Goal: Information Seeking & Learning: Learn about a topic

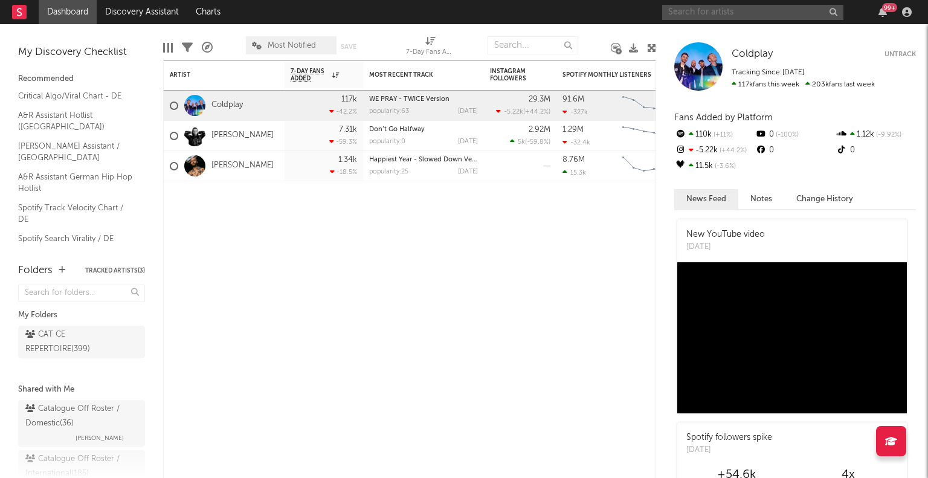
click at [744, 12] on input "text" at bounding box center [752, 12] width 181 height 15
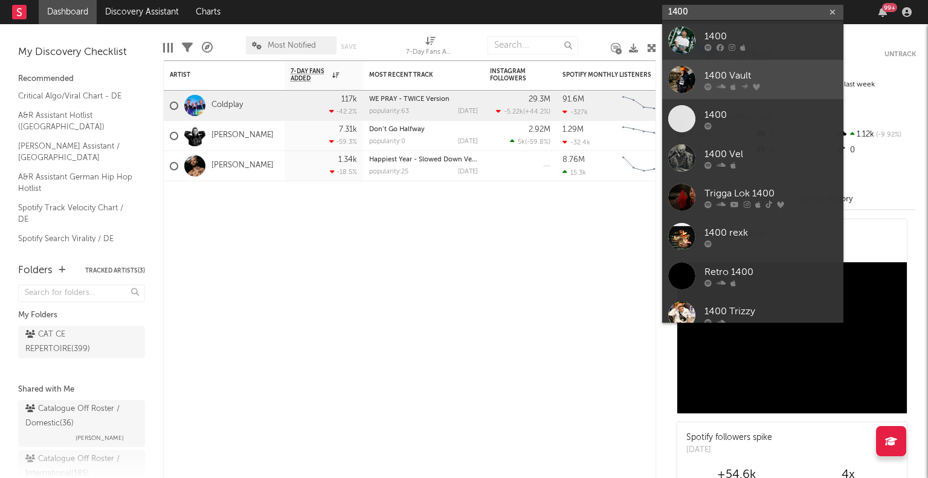
type input "1400"
click at [789, 74] on div "1400 Vault" at bounding box center [770, 75] width 133 height 14
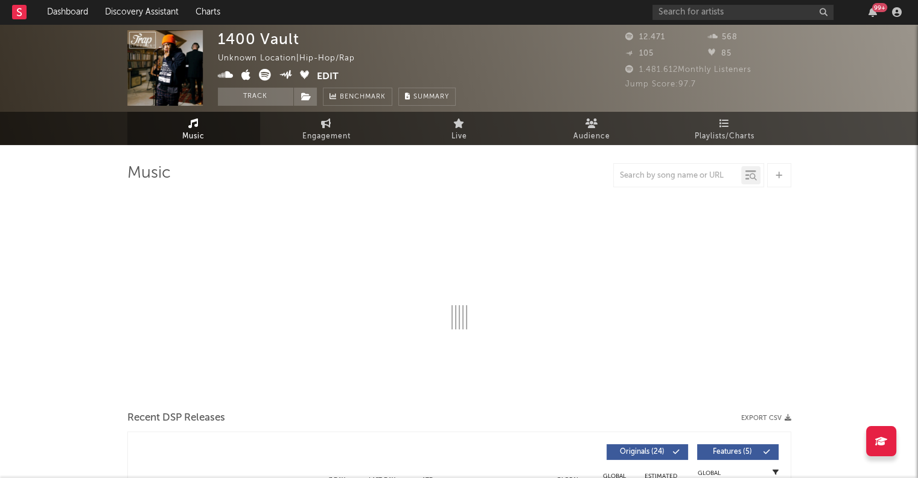
select select "6m"
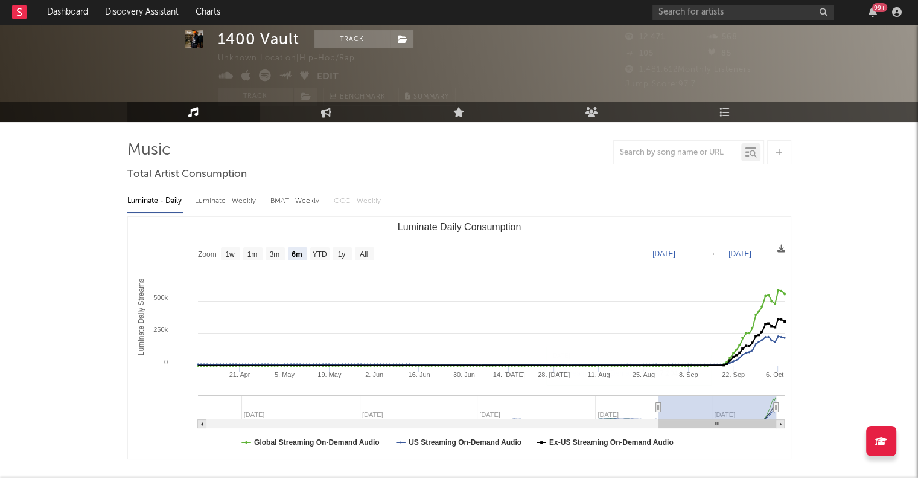
scroll to position [12, 0]
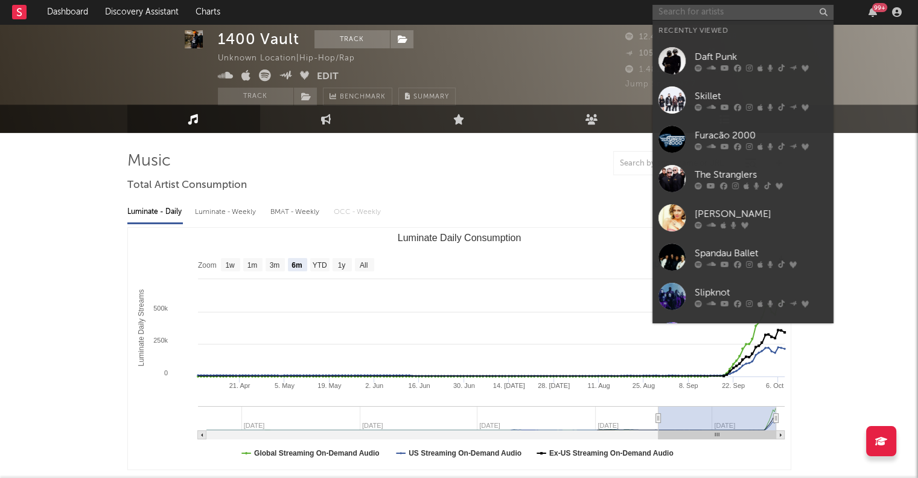
click at [691, 9] on input "text" at bounding box center [743, 12] width 181 height 15
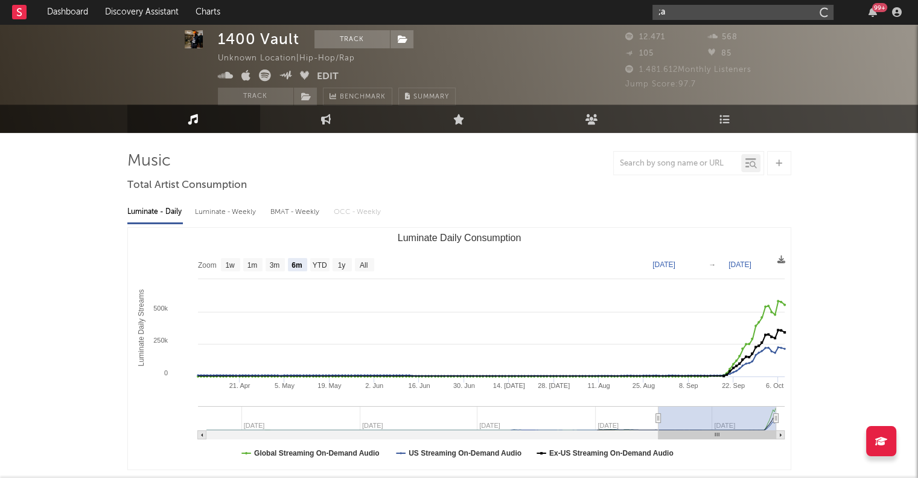
type input ";"
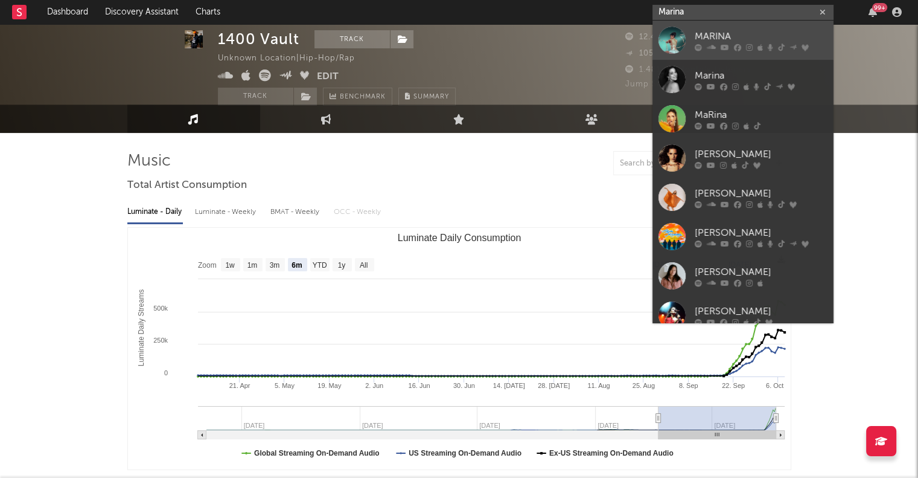
type input "Marina"
click at [735, 28] on link "MARINA" at bounding box center [743, 40] width 181 height 39
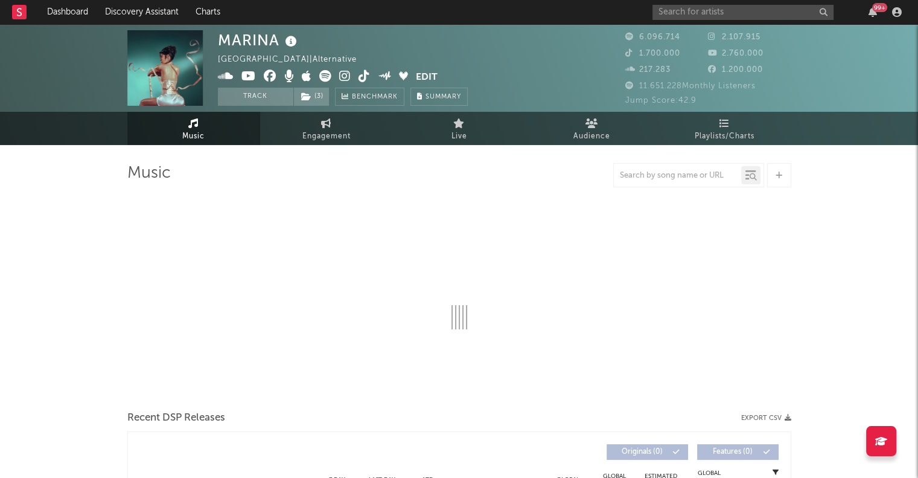
select select "6m"
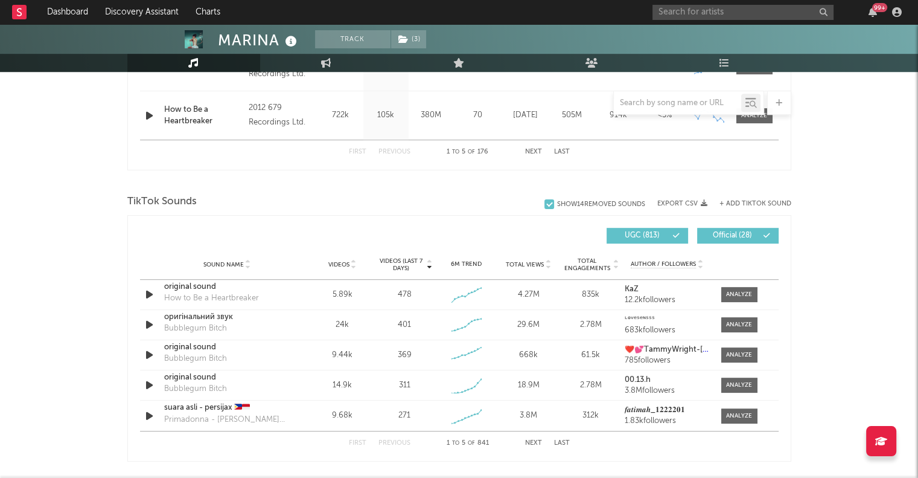
scroll to position [707, 0]
click at [188, 313] on div "оригінальний звук" at bounding box center [227, 316] width 126 height 12
